Goal: Find specific page/section: Find specific page/section

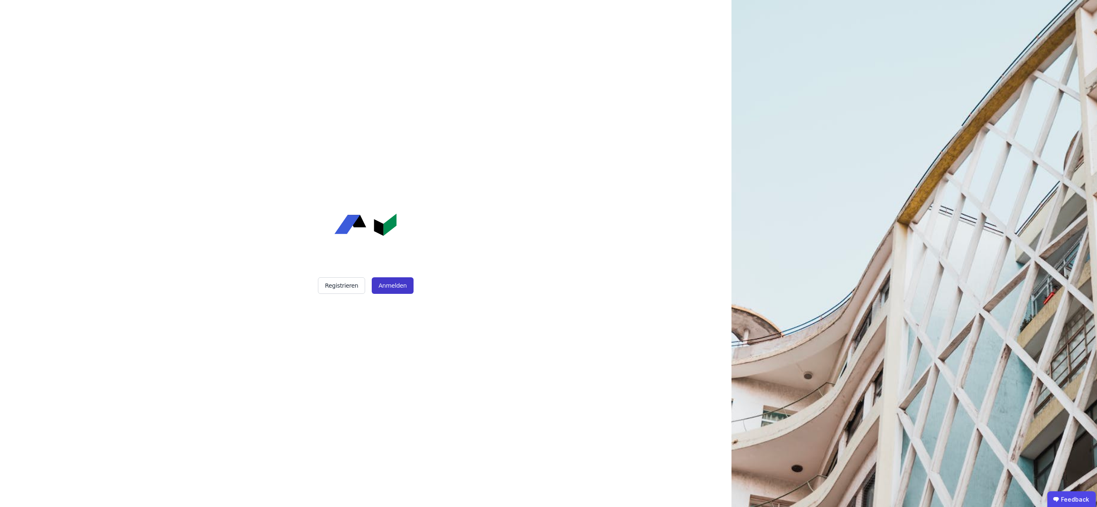
click at [394, 283] on button "Anmelden" at bounding box center [392, 285] width 41 height 17
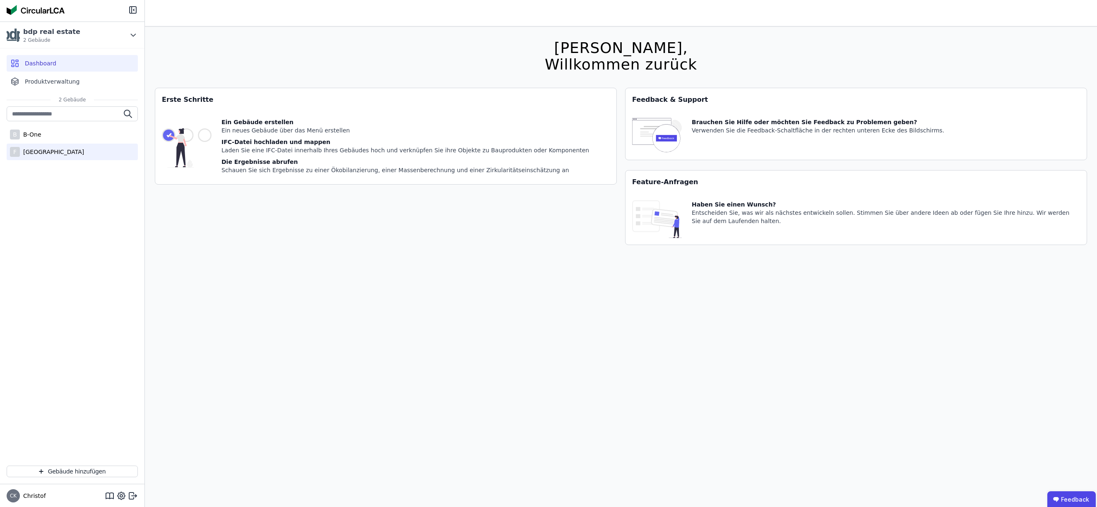
click at [55, 150] on div "Friedrichspark" at bounding box center [52, 152] width 64 height 8
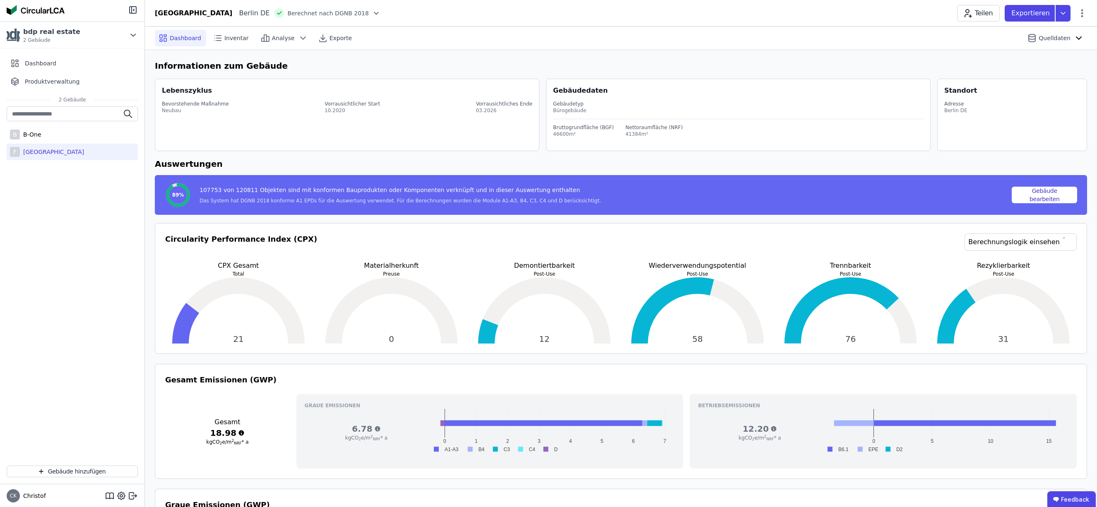
scroll to position [2, 0]
